Goal: Task Accomplishment & Management: Manage account settings

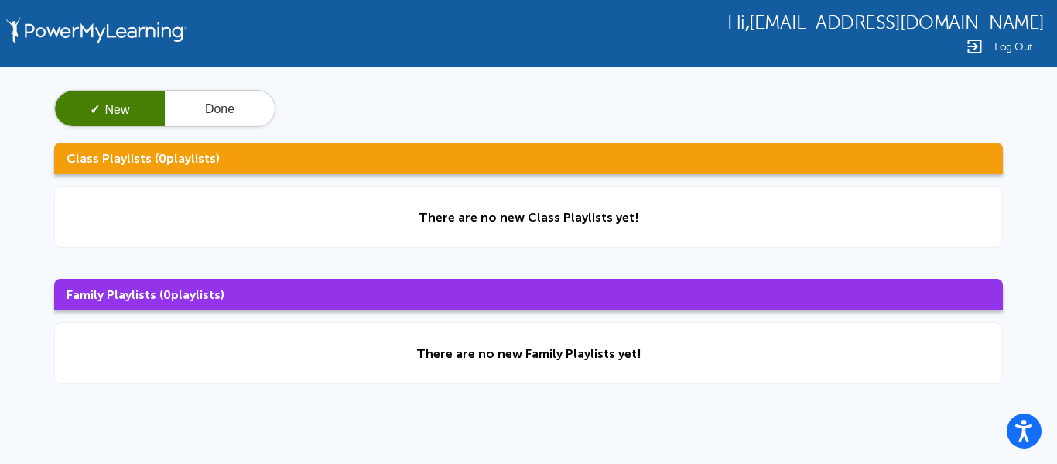
scroll to position [194, 0]
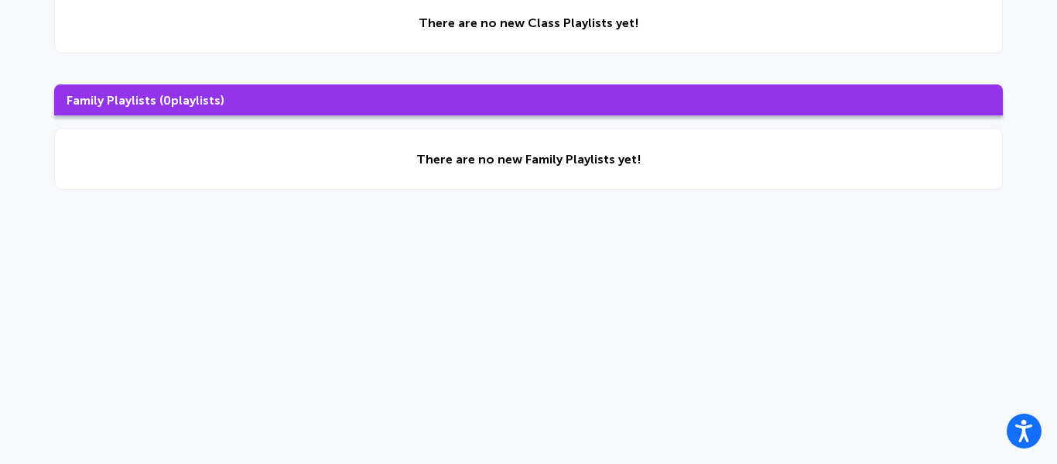
click at [530, 115] on div "✓ New Done Class Playlists ( 0 playlists) There are no new Class Playlists yet!…" at bounding box center [528, 42] width 1057 height 340
click at [523, 111] on h3 "Family Playlists ( 0 playlists)" at bounding box center [528, 99] width 949 height 31
click at [1028, 433] on icon "Open accessiBe: accessibility options, statement and help" at bounding box center [1023, 430] width 19 height 25
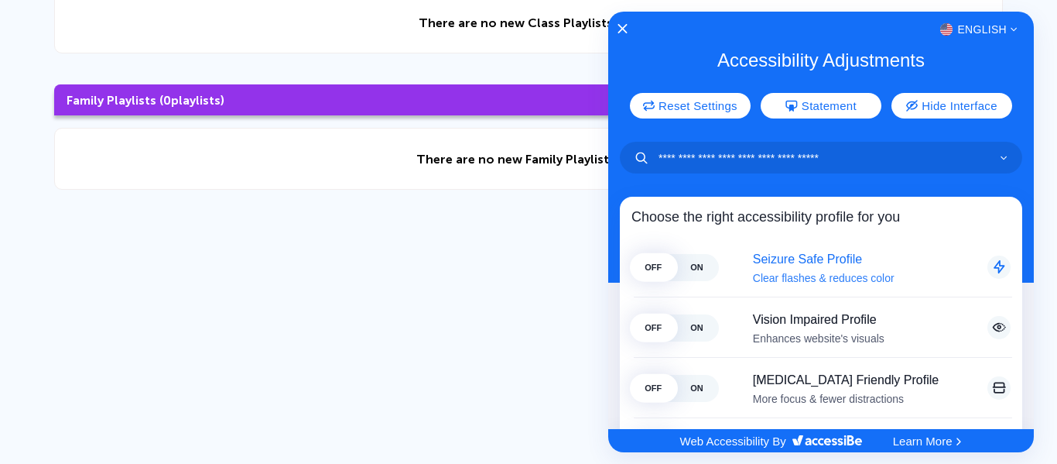
click at [660, 262] on span "OFF" at bounding box center [652, 267] width 43 height 27
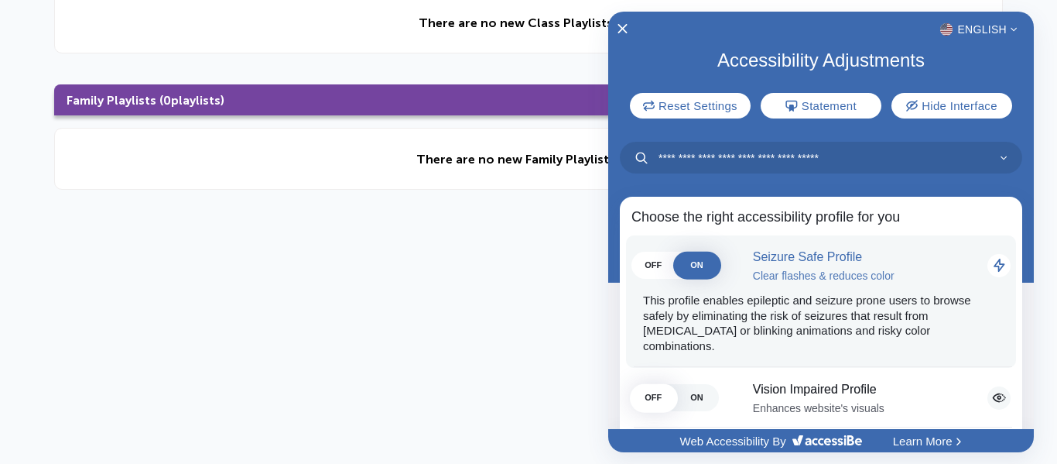
click at [689, 269] on span "ON" at bounding box center [696, 264] width 43 height 27
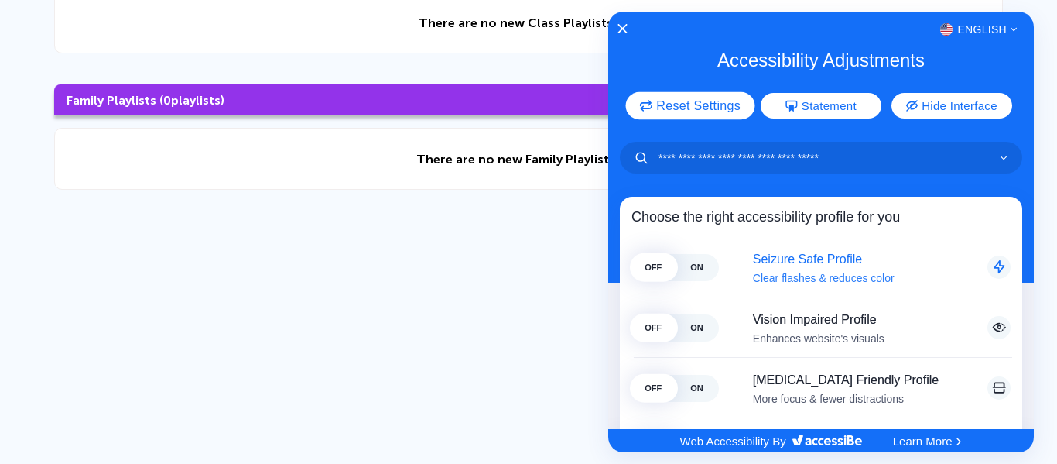
click at [655, 101] on button "Reset Settings" at bounding box center [690, 105] width 129 height 27
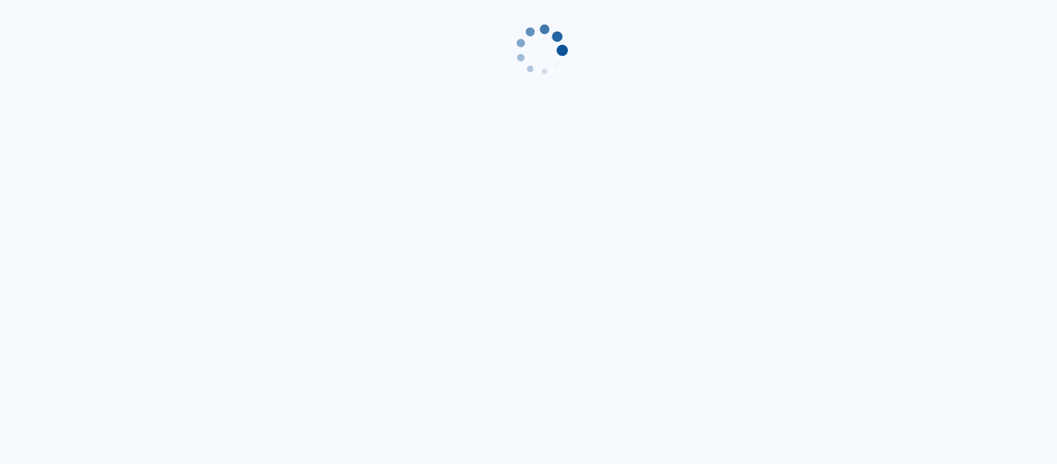
scroll to position [194, 0]
